Goal: Use online tool/utility

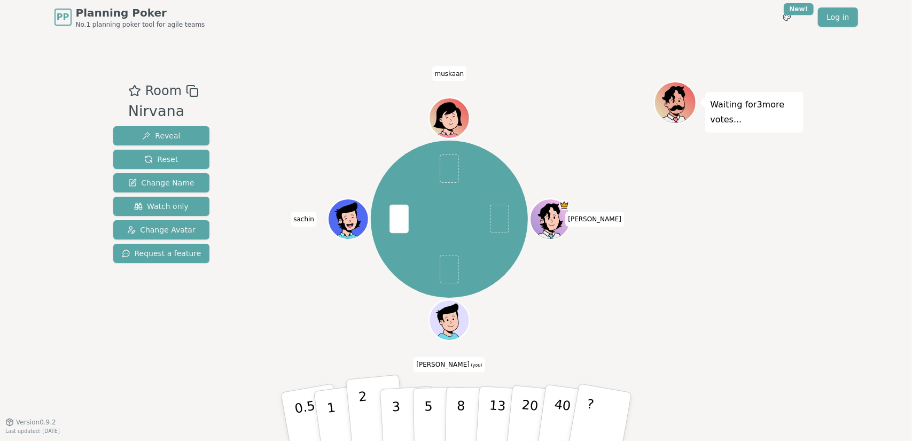
click at [363, 411] on p "2" at bounding box center [364, 418] width 14 height 58
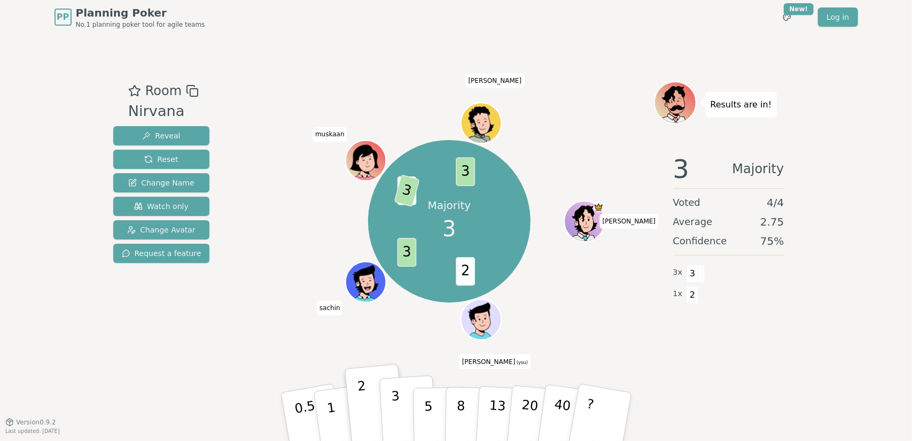
click at [395, 416] on p "3" at bounding box center [396, 417] width 12 height 58
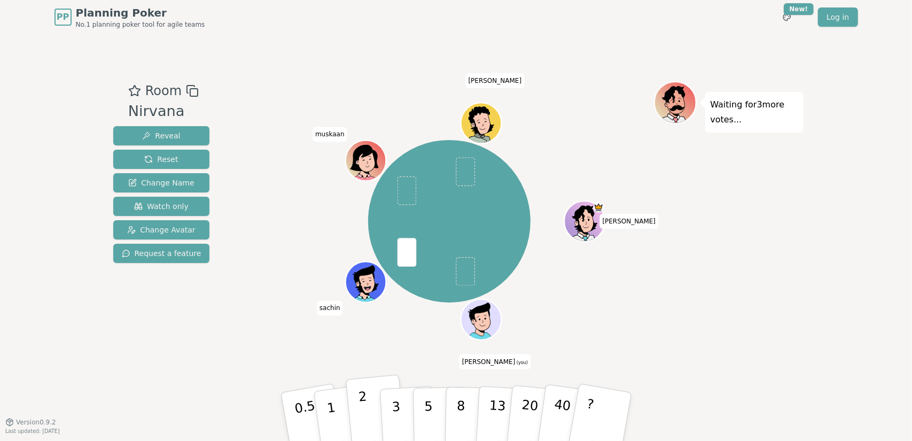
click at [360, 405] on p "2" at bounding box center [364, 418] width 14 height 58
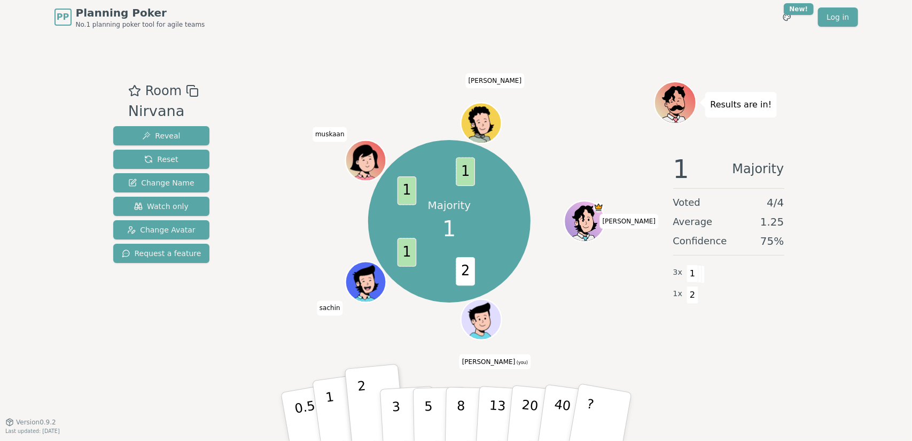
click at [339, 416] on button "1" at bounding box center [344, 416] width 64 height 87
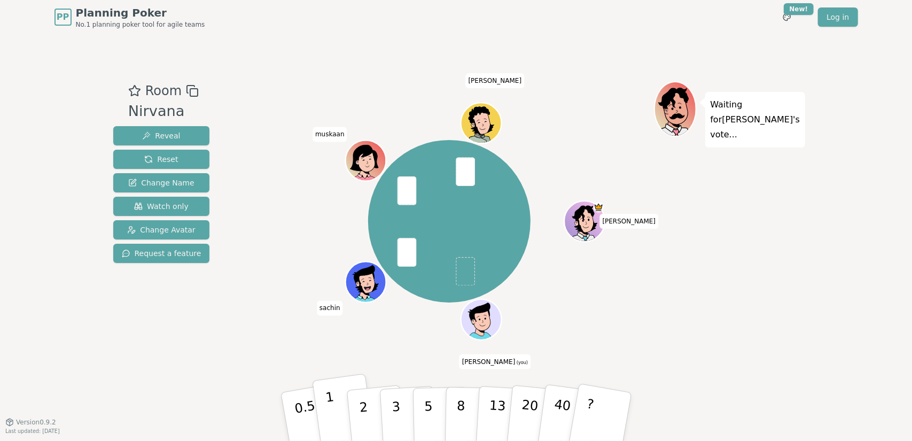
click at [339, 414] on button "1" at bounding box center [344, 416] width 64 height 87
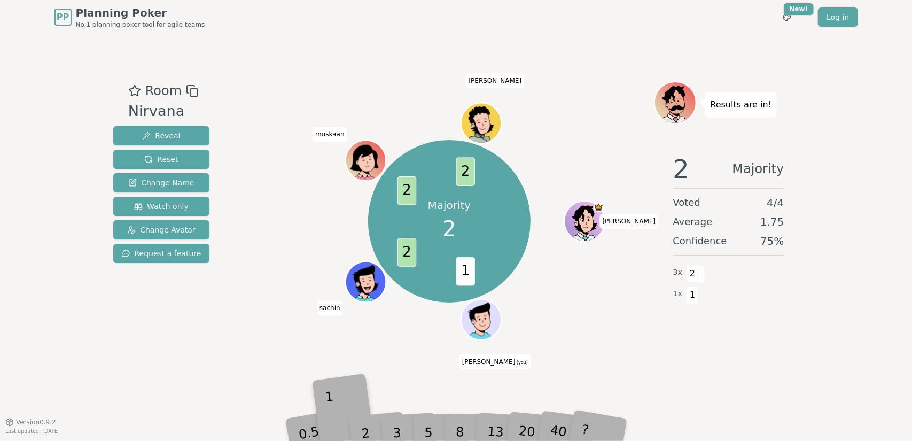
click at [339, 414] on div "1" at bounding box center [343, 416] width 37 height 41
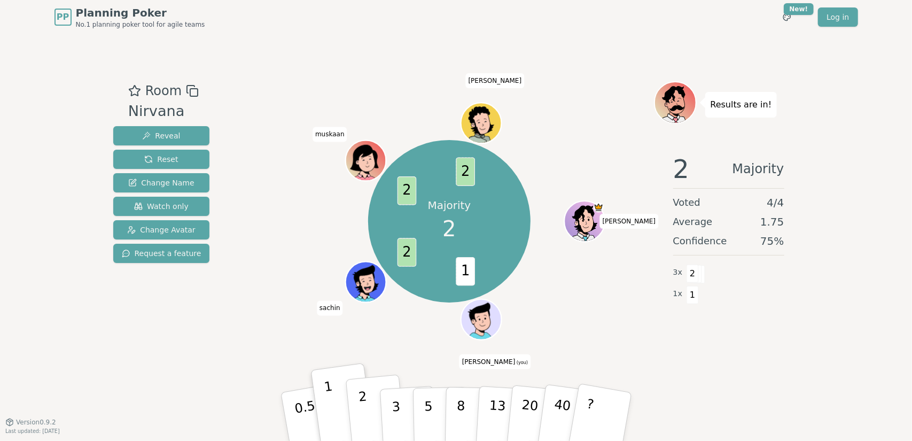
click at [367, 416] on button "2" at bounding box center [375, 416] width 61 height 85
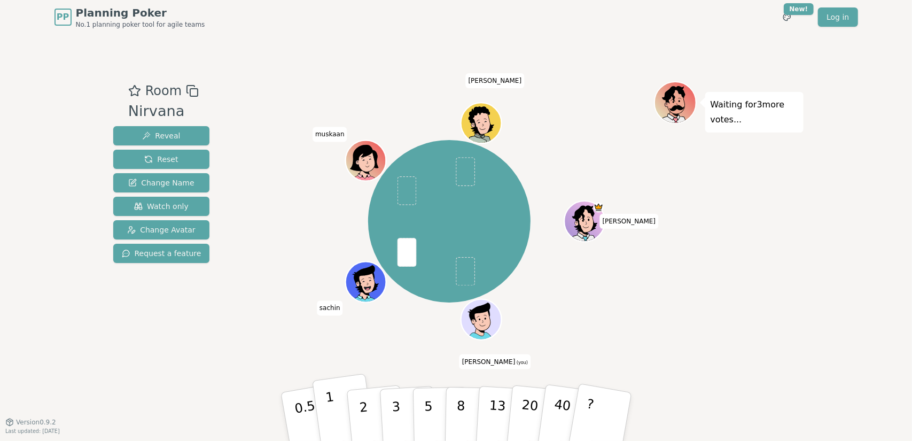
click at [331, 404] on p "1" at bounding box center [332, 418] width 16 height 58
click at [365, 422] on p "2" at bounding box center [364, 418] width 14 height 58
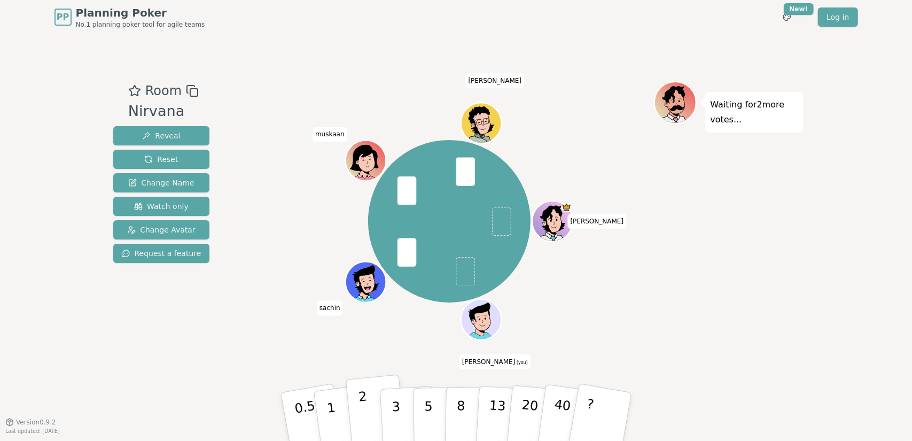
click at [363, 418] on p "2" at bounding box center [364, 418] width 14 height 58
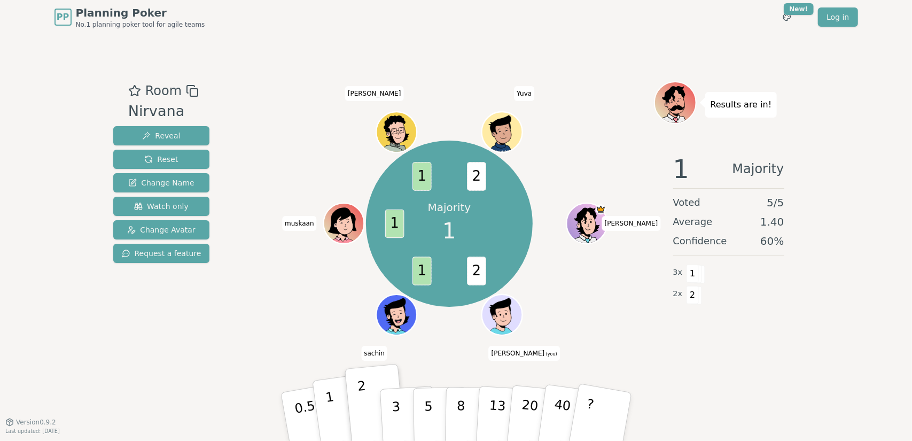
click at [330, 418] on p "1" at bounding box center [332, 418] width 16 height 58
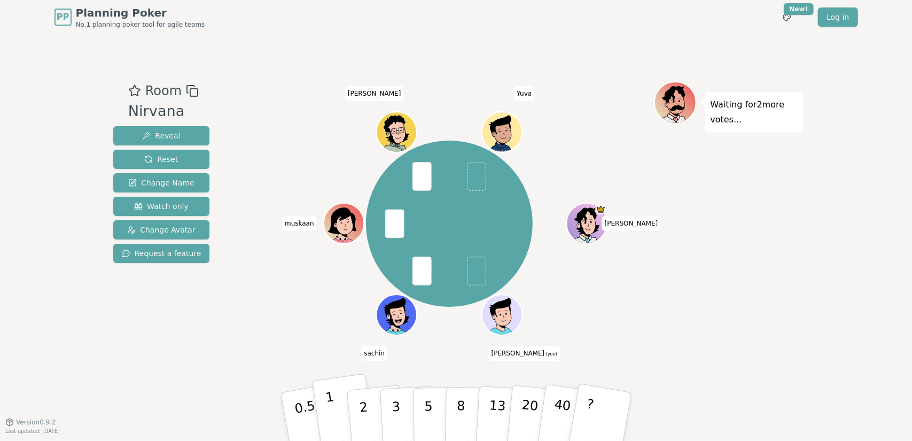
click at [331, 410] on p "1" at bounding box center [332, 418] width 16 height 58
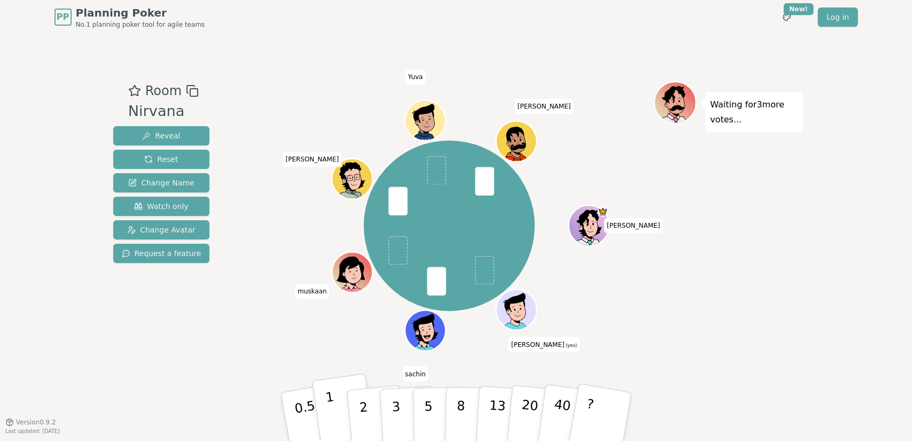
click at [329, 412] on p "1" at bounding box center [332, 418] width 16 height 58
click at [334, 413] on button "1" at bounding box center [344, 416] width 64 height 87
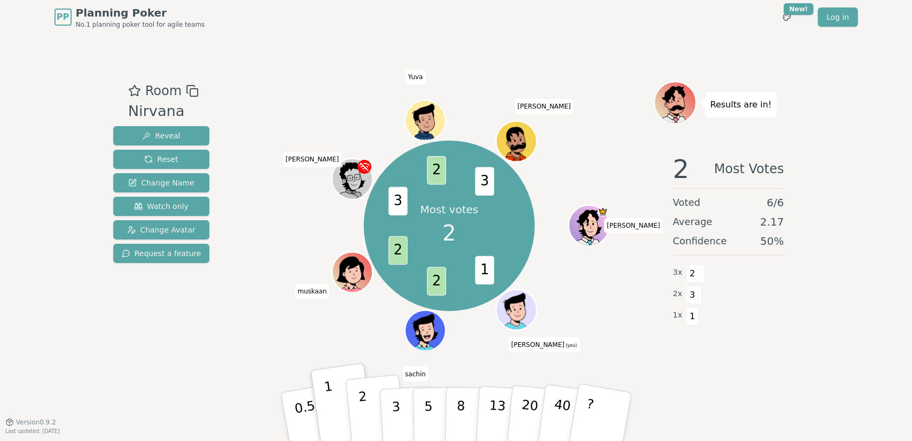
click at [362, 413] on p "2" at bounding box center [364, 418] width 14 height 58
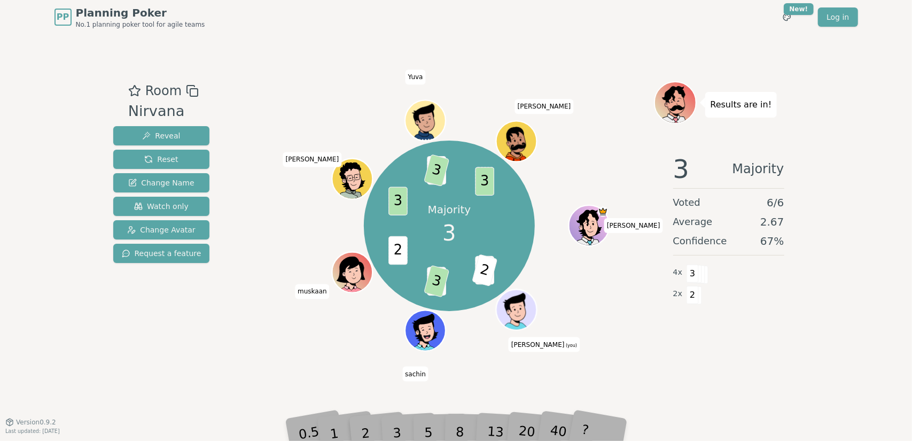
click at [396, 431] on div "3" at bounding box center [408, 416] width 34 height 39
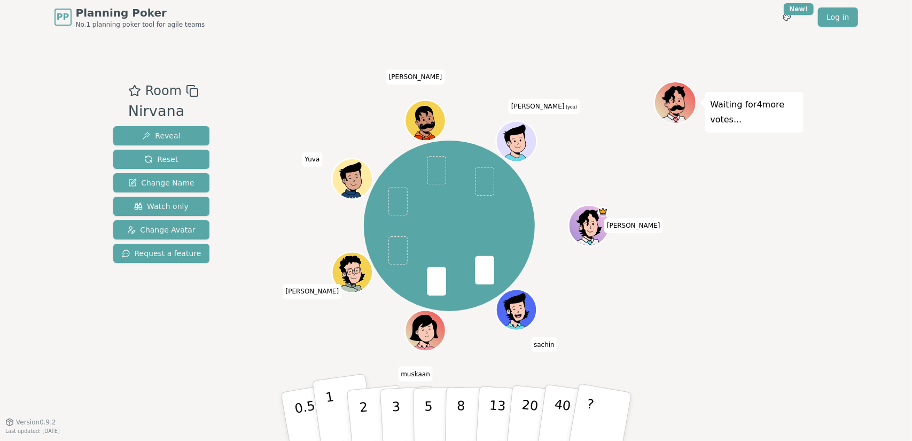
click at [334, 423] on p "1" at bounding box center [332, 418] width 16 height 58
click at [362, 403] on p "2" at bounding box center [364, 418] width 14 height 58
